Goal: Task Accomplishment & Management: Manage account settings

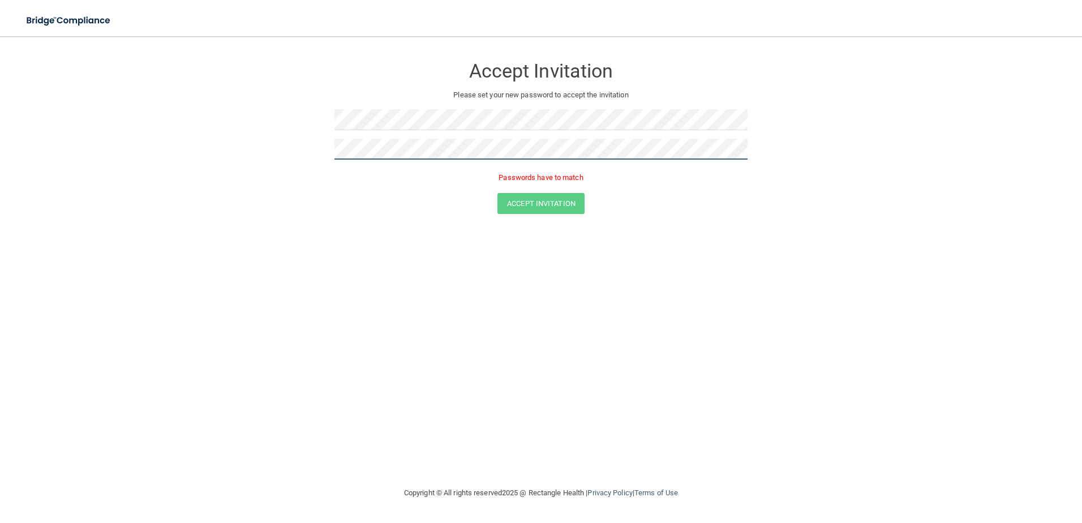
click at [497, 193] on button "Accept Invitation" at bounding box center [540, 203] width 87 height 21
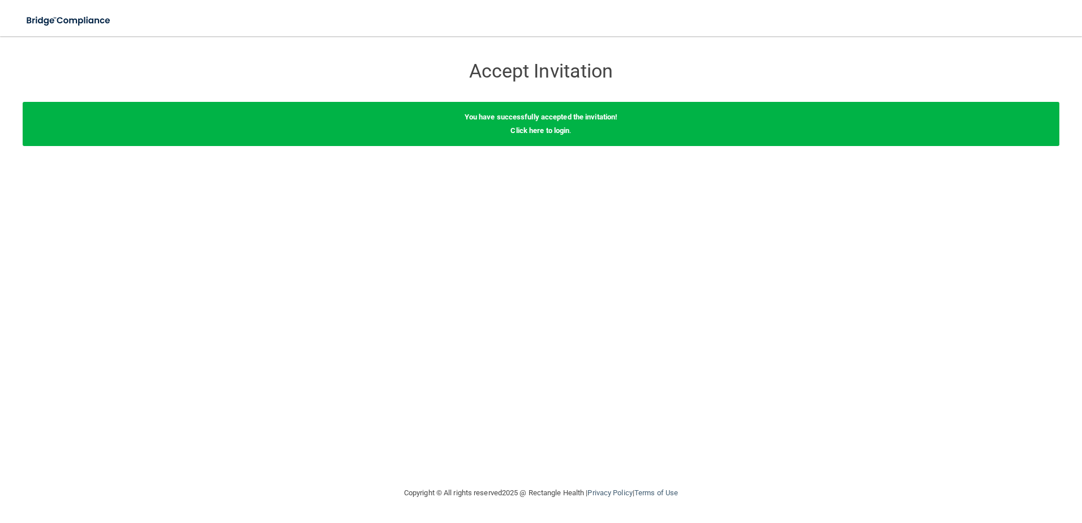
click at [526, 136] on div "You have successfully accepted the invitation! Click here to login ." at bounding box center [541, 124] width 1037 height 44
click at [530, 126] on link "Click here to login" at bounding box center [540, 130] width 59 height 8
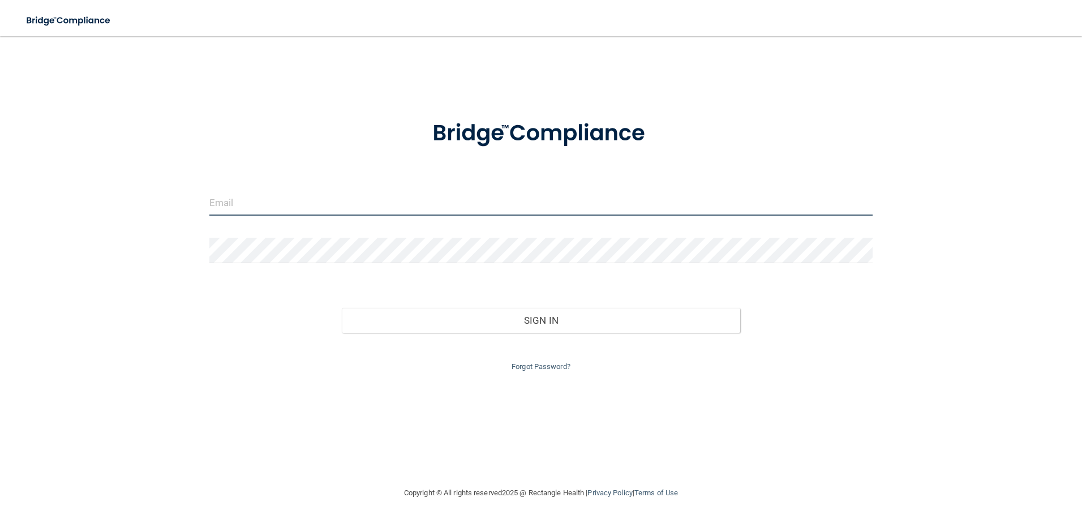
click at [276, 200] on input "email" at bounding box center [541, 202] width 664 height 25
type input "[PERSON_NAME][EMAIL_ADDRESS][DOMAIN_NAME]"
click at [342, 308] on button "Sign In" at bounding box center [541, 320] width 398 height 25
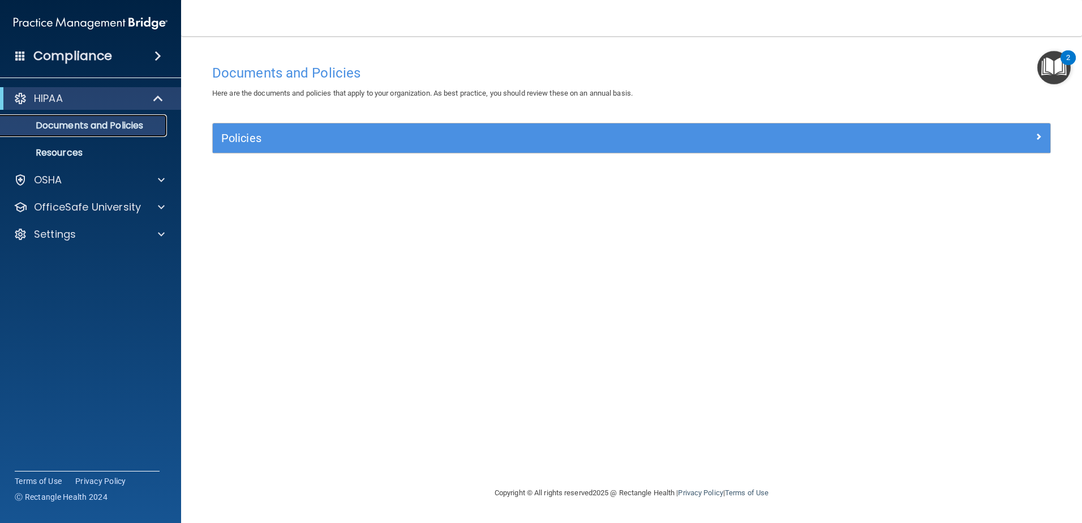
click at [105, 134] on link "Documents and Policies" at bounding box center [78, 125] width 178 height 23
click at [108, 128] on p "Documents and Policies" at bounding box center [84, 125] width 155 height 11
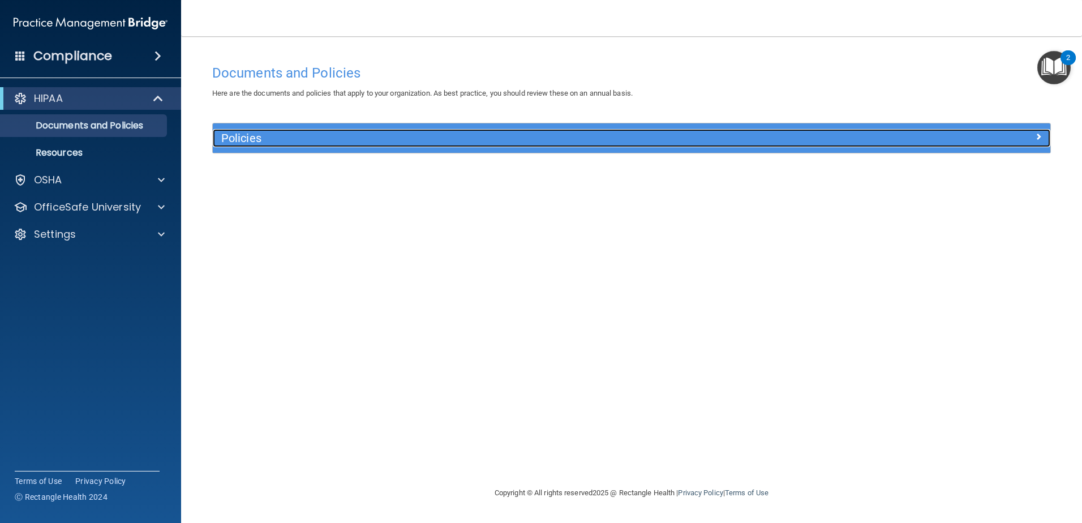
click at [235, 129] on div "Policies" at bounding box center [527, 138] width 628 height 18
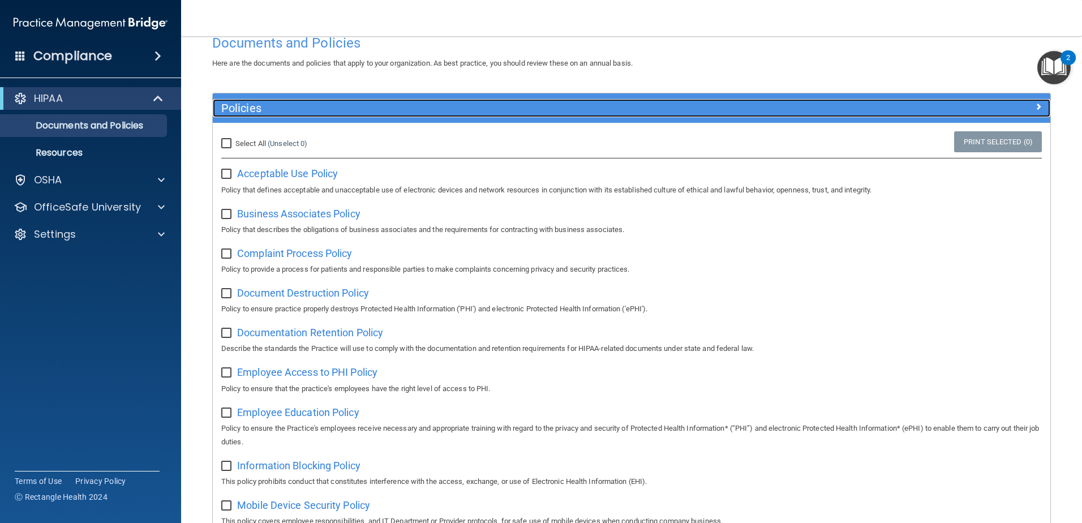
scroll to position [57, 0]
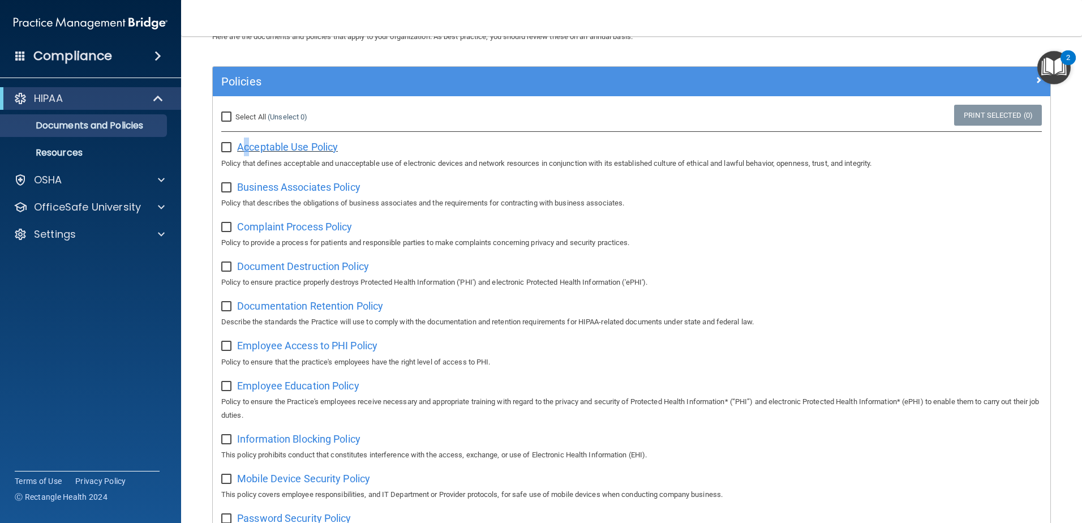
click at [247, 149] on span "Acceptable Use Policy" at bounding box center [287, 147] width 101 height 12
click at [88, 175] on div "OSHA" at bounding box center [75, 180] width 140 height 14
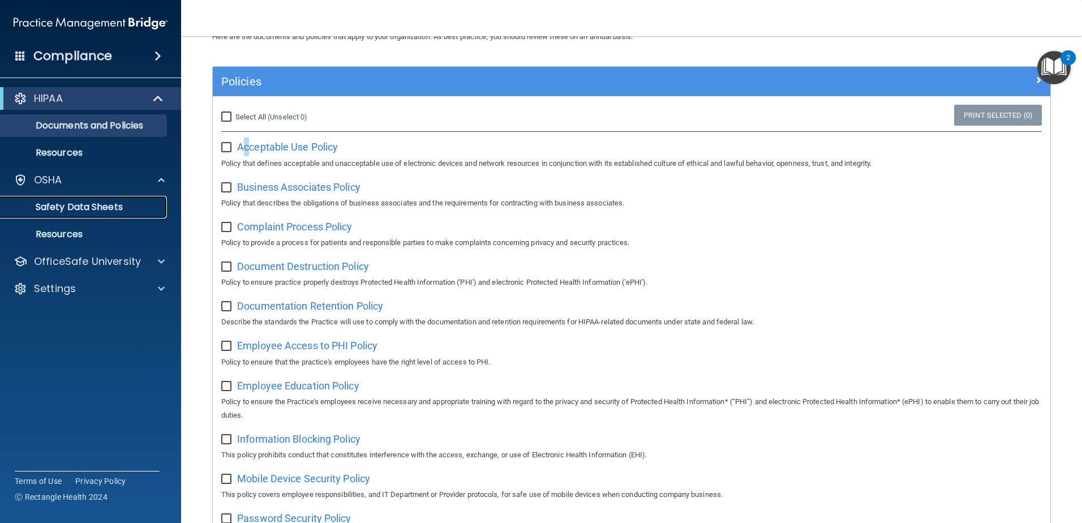
click at [92, 211] on p "Safety Data Sheets" at bounding box center [84, 206] width 155 height 11
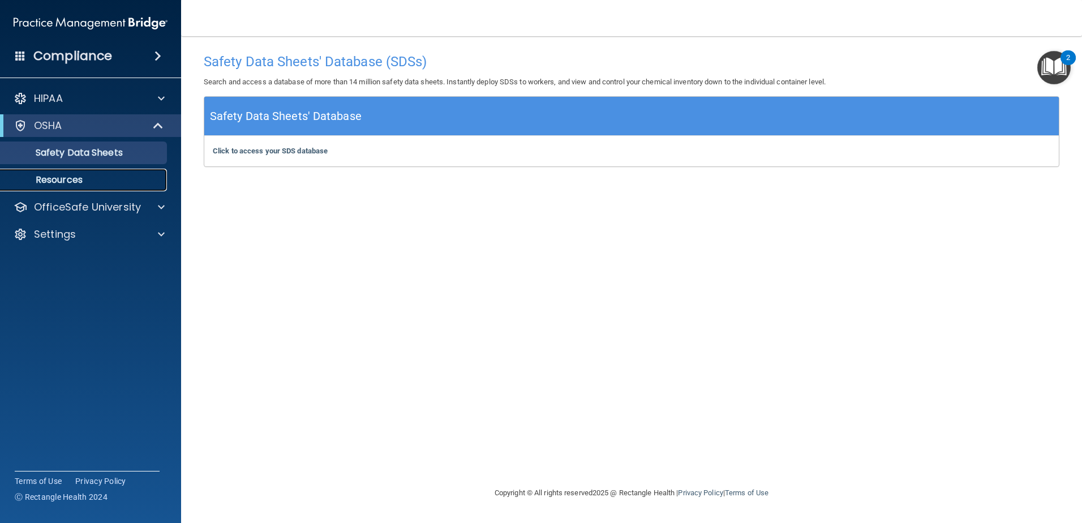
click at [65, 186] on link "Resources" at bounding box center [78, 180] width 178 height 23
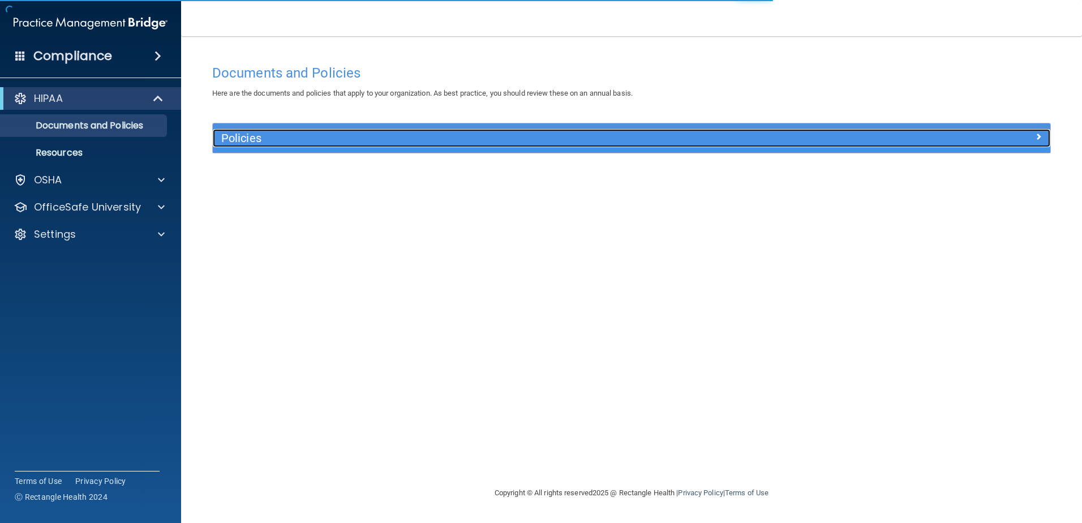
click at [249, 135] on h5 "Policies" at bounding box center [526, 138] width 611 height 12
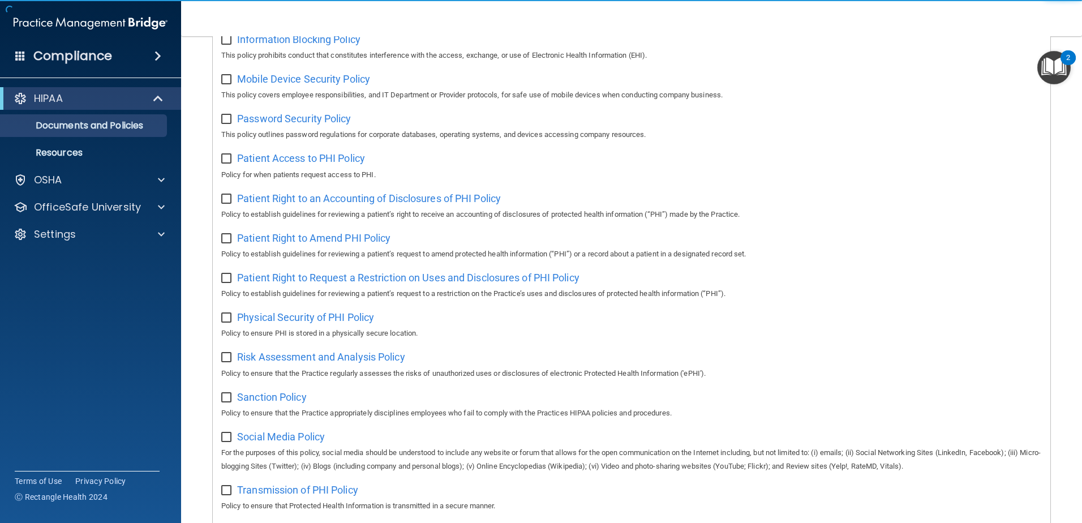
scroll to position [612, 0]
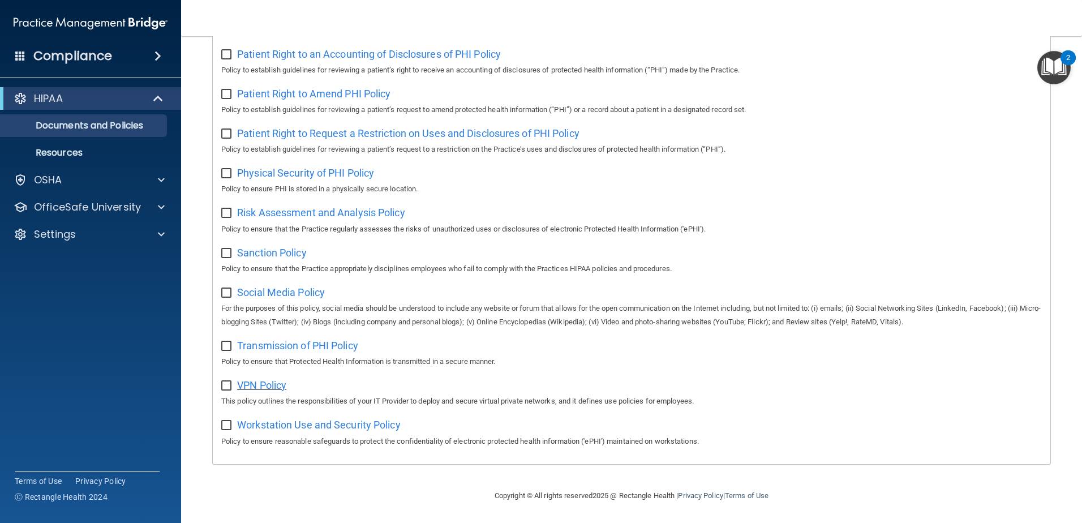
click at [251, 385] on span "VPN Policy" at bounding box center [261, 385] width 49 height 12
